Goal: Information Seeking & Learning: Understand process/instructions

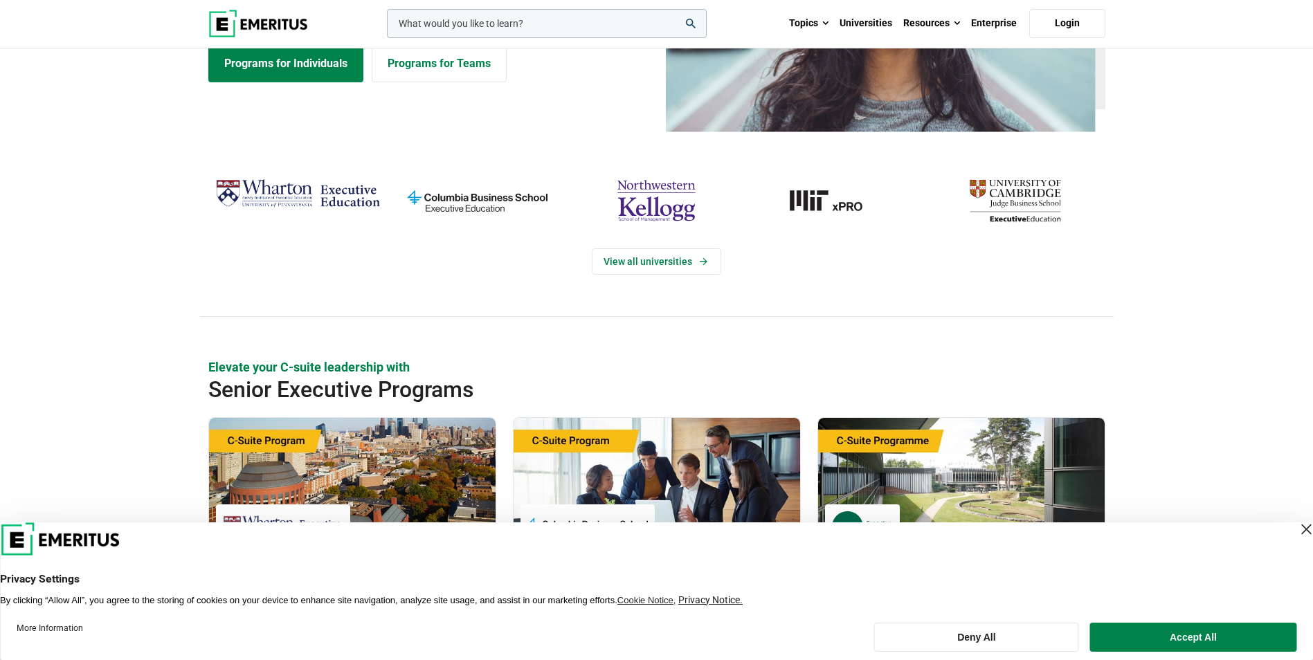
scroll to position [415, 0]
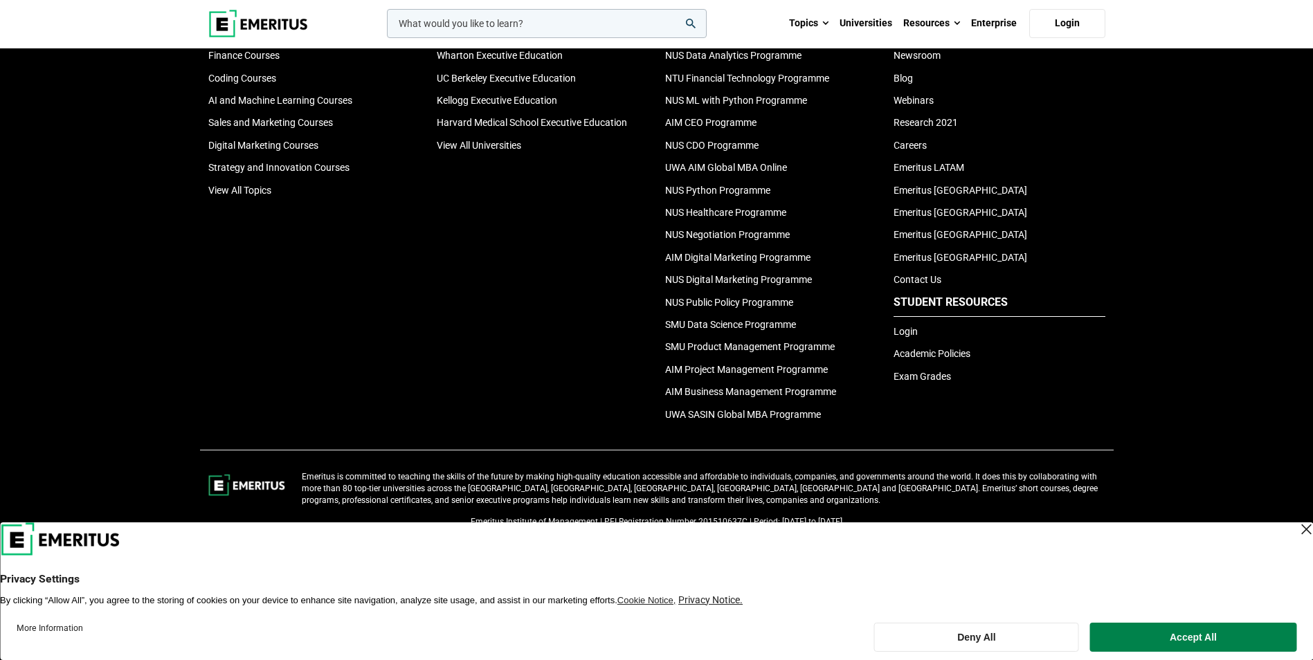
scroll to position [4777, 0]
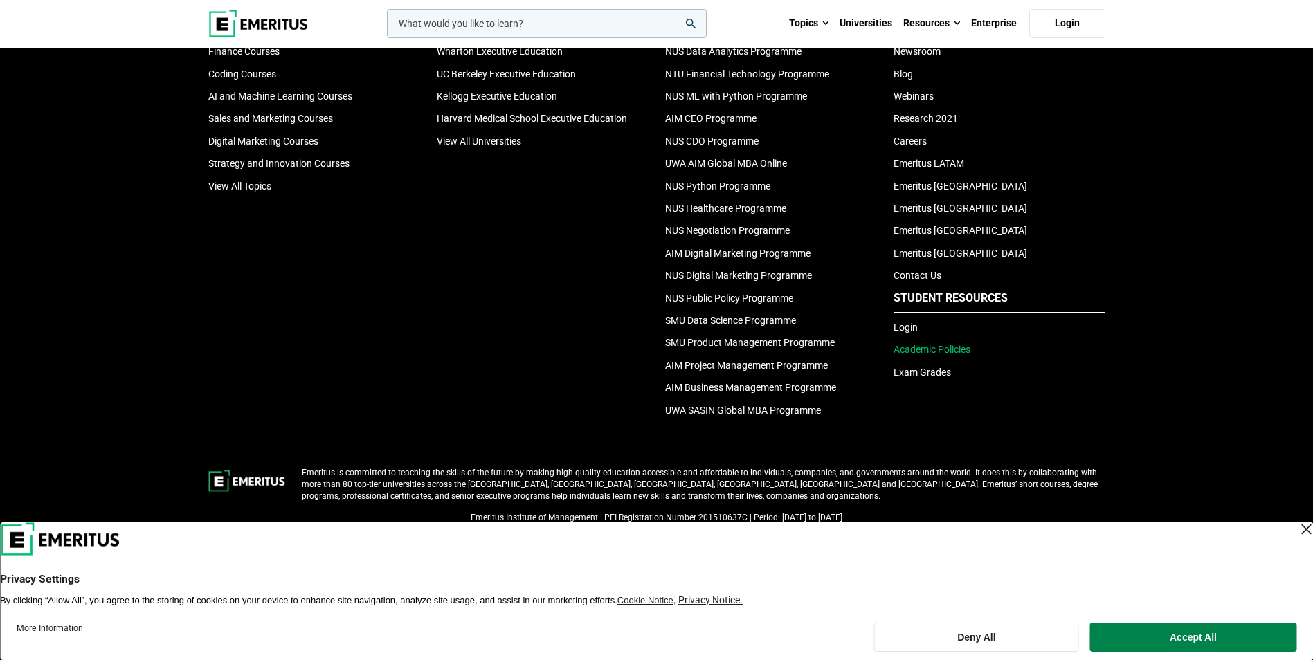
click at [959, 350] on link "Academic Policies" at bounding box center [932, 349] width 77 height 11
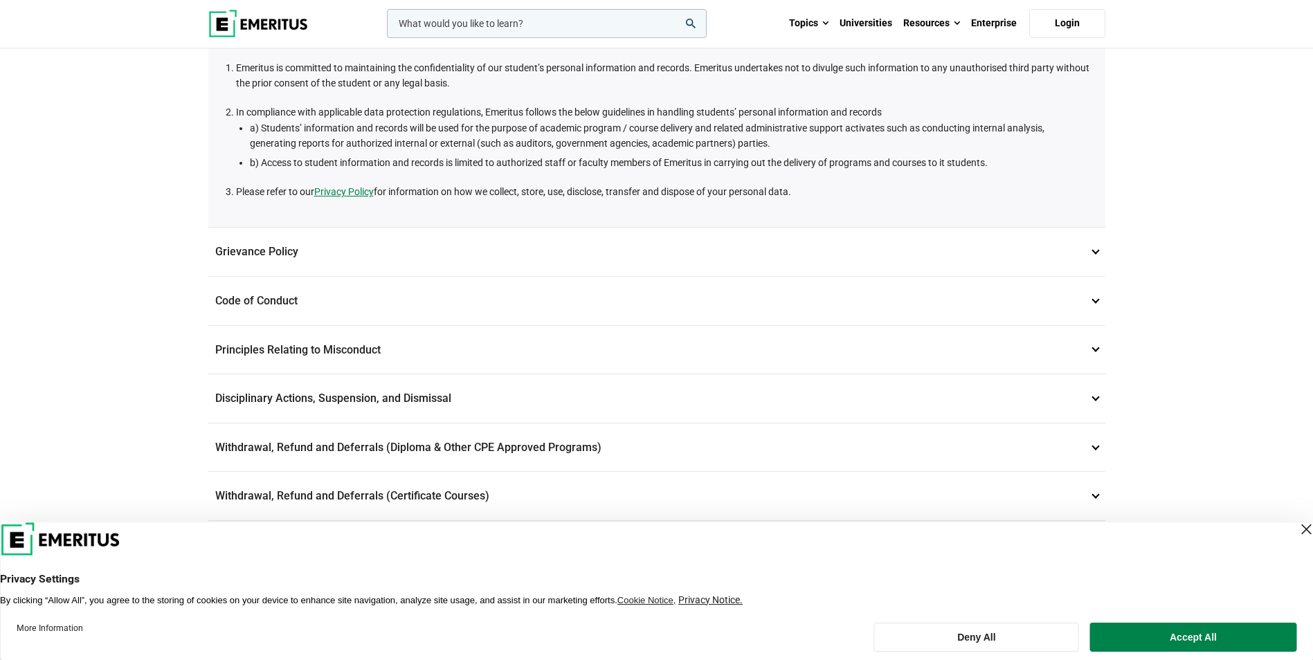
scroll to position [208, 0]
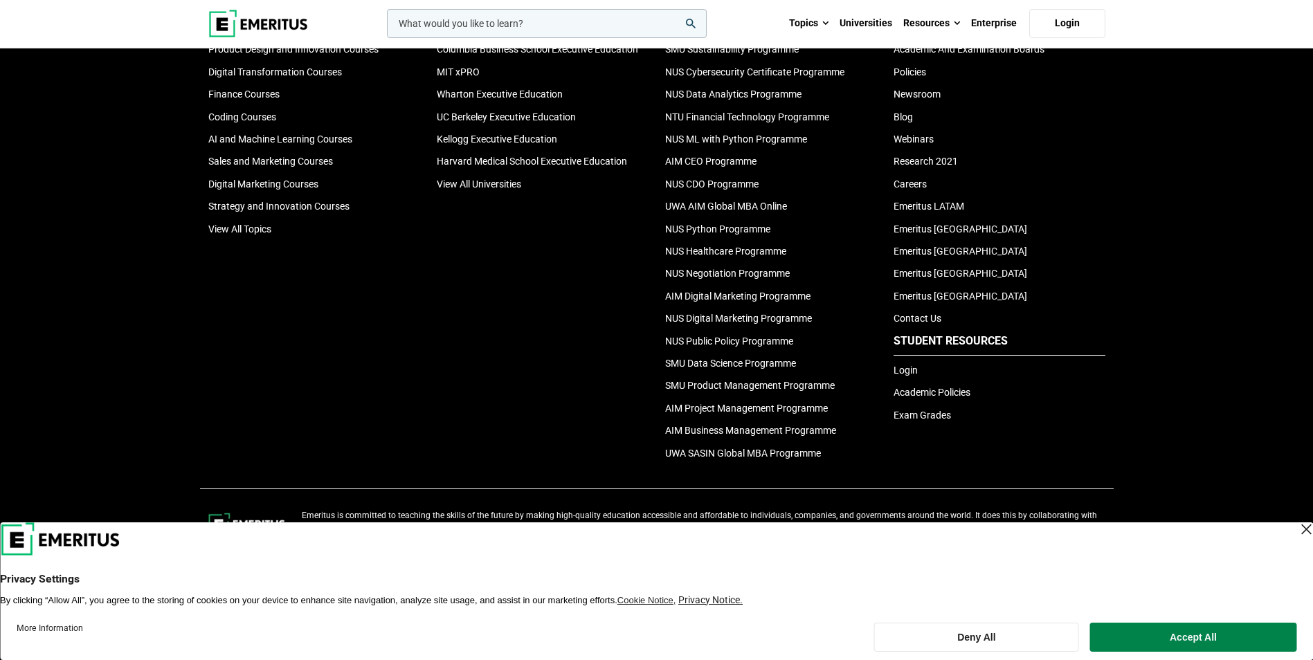
scroll to position [4777, 0]
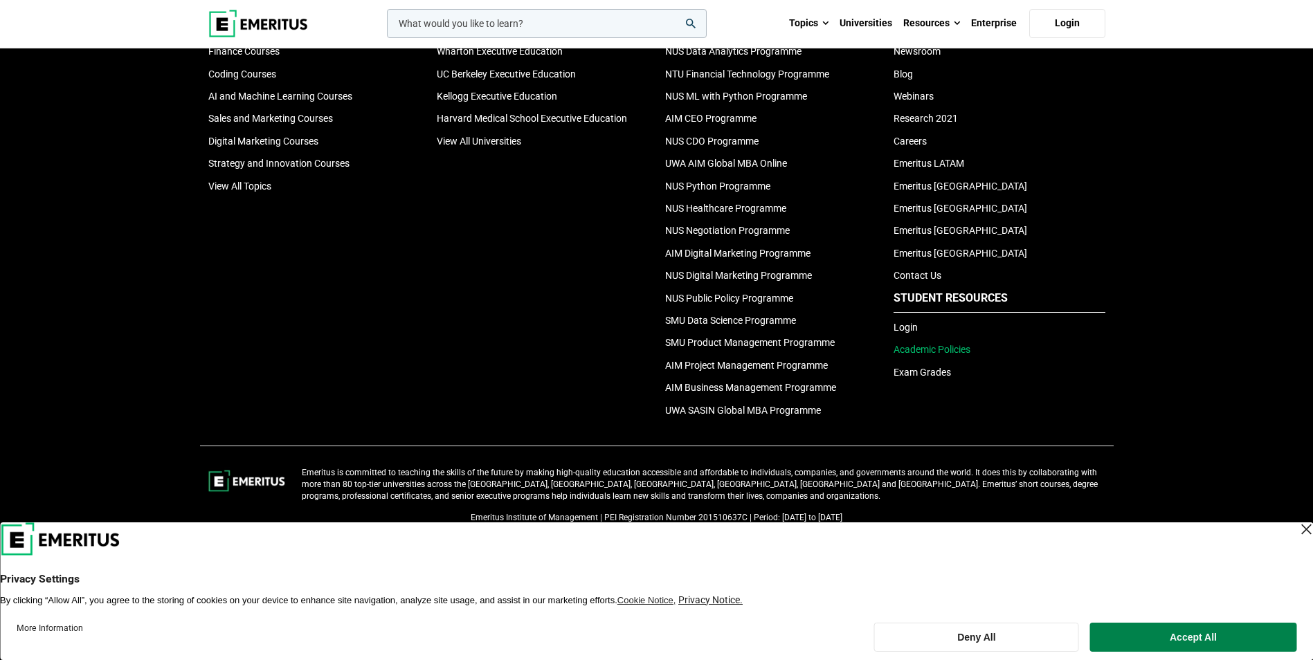
click at [950, 347] on link "Academic Policies" at bounding box center [932, 349] width 77 height 11
